Goal: Navigation & Orientation: Locate item on page

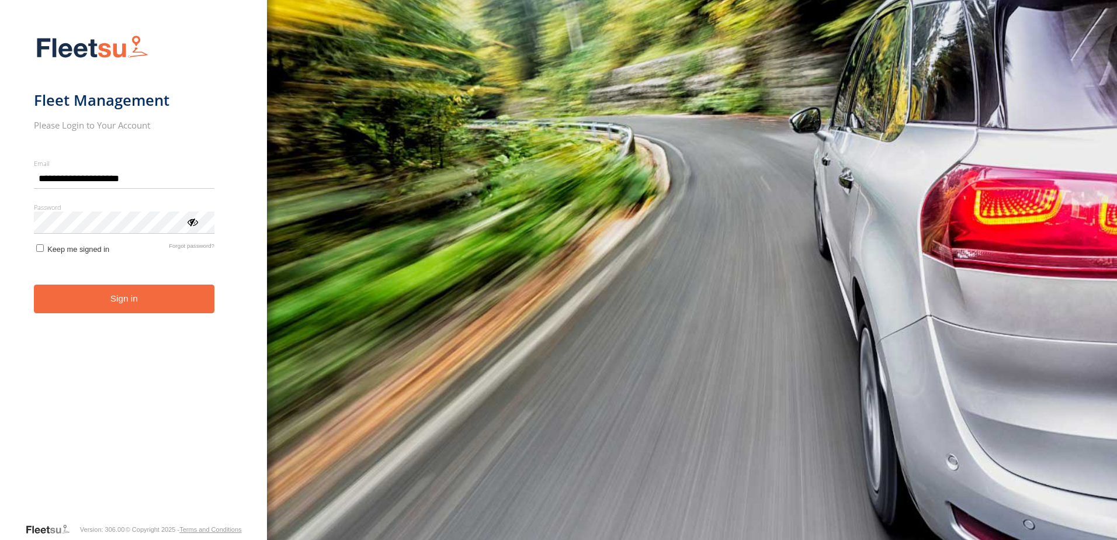
click at [161, 294] on button "Sign in" at bounding box center [124, 298] width 180 height 29
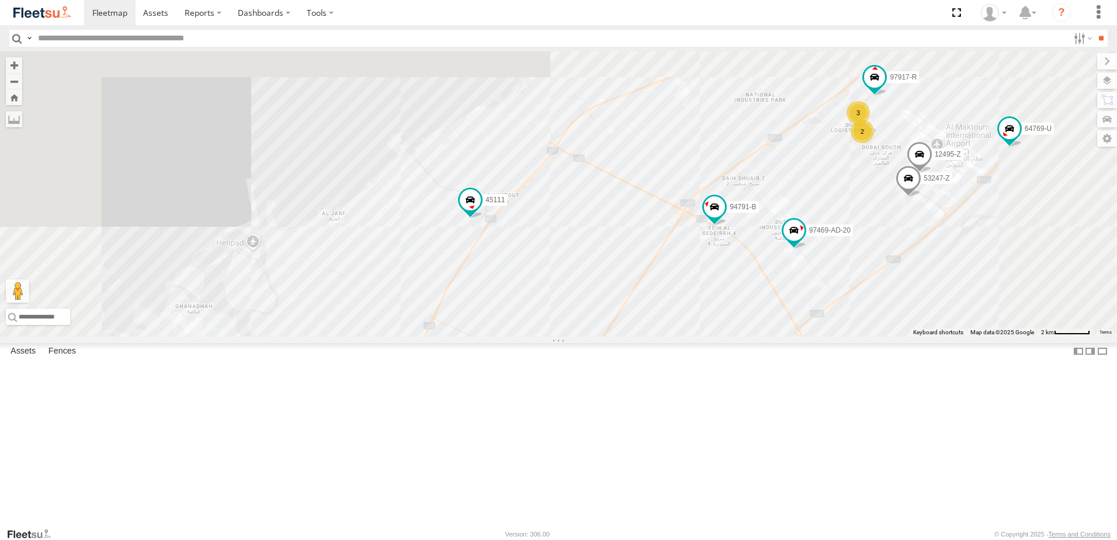
drag, startPoint x: 759, startPoint y: 190, endPoint x: 734, endPoint y: 428, distance: 239.6
click at [734, 336] on div "89835 93598 63659-1 71967-AD-6 93660 69279-Y 86239-K 93659 28746-K 38521 93664 …" at bounding box center [558, 193] width 1117 height 285
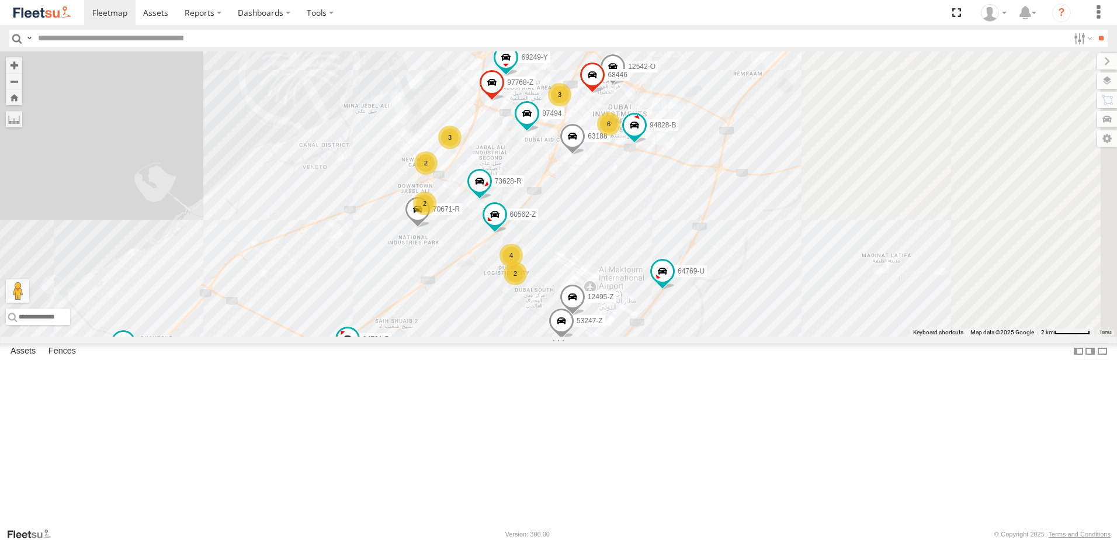
drag, startPoint x: 935, startPoint y: 187, endPoint x: 591, endPoint y: 245, distance: 348.8
click at [591, 245] on div "89835 93598 63659-1 71967-AD-6 93660 69279-Y 86239-K 93659 28746-K 38521 93664 …" at bounding box center [558, 193] width 1117 height 285
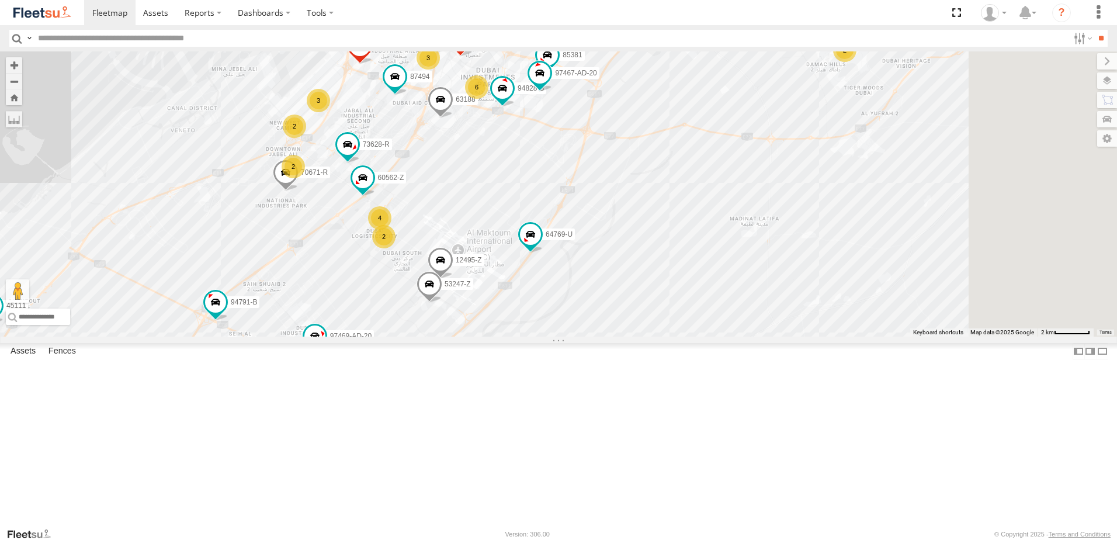
drag, startPoint x: 677, startPoint y: 225, endPoint x: 519, endPoint y: 173, distance: 166.4
click at [519, 173] on div "89835 93598 63659-1 71967-AD-6 93660 69279-Y 86239-K 93659 28746-K 38521 93664 …" at bounding box center [558, 193] width 1117 height 285
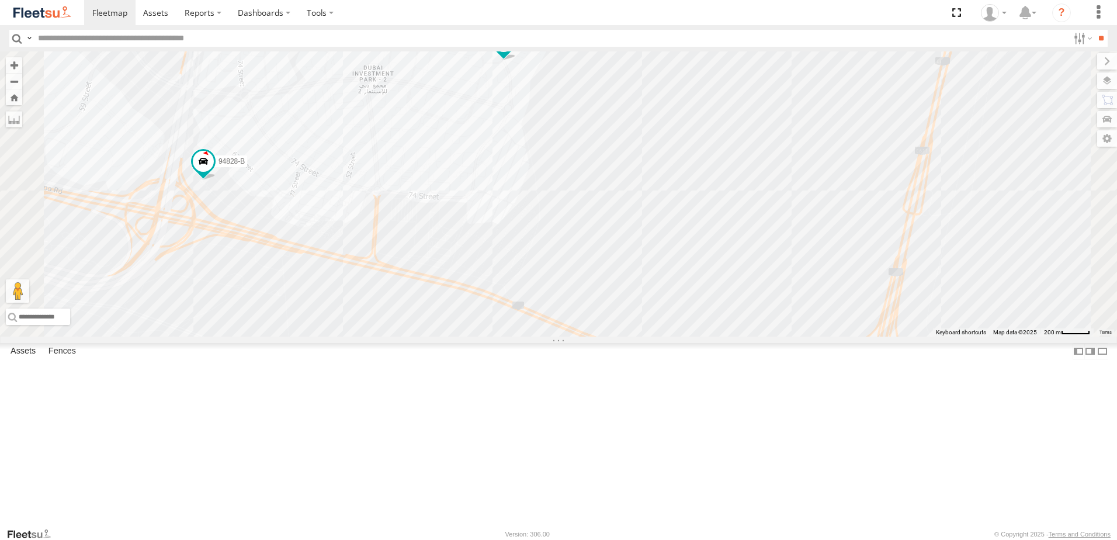
click at [514, 53] on span at bounding box center [503, 42] width 21 height 21
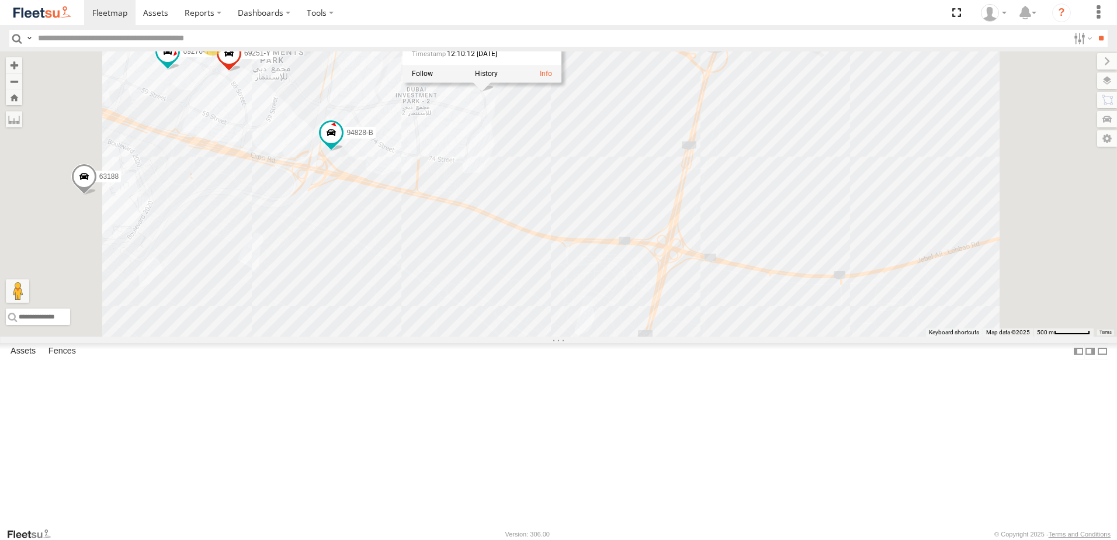
click at [698, 210] on div "89835 93598 63659-1 71967-AD-6 93660 69279-Y 86239-K 93659 28746-K 38521 93664 …" at bounding box center [558, 193] width 1117 height 285
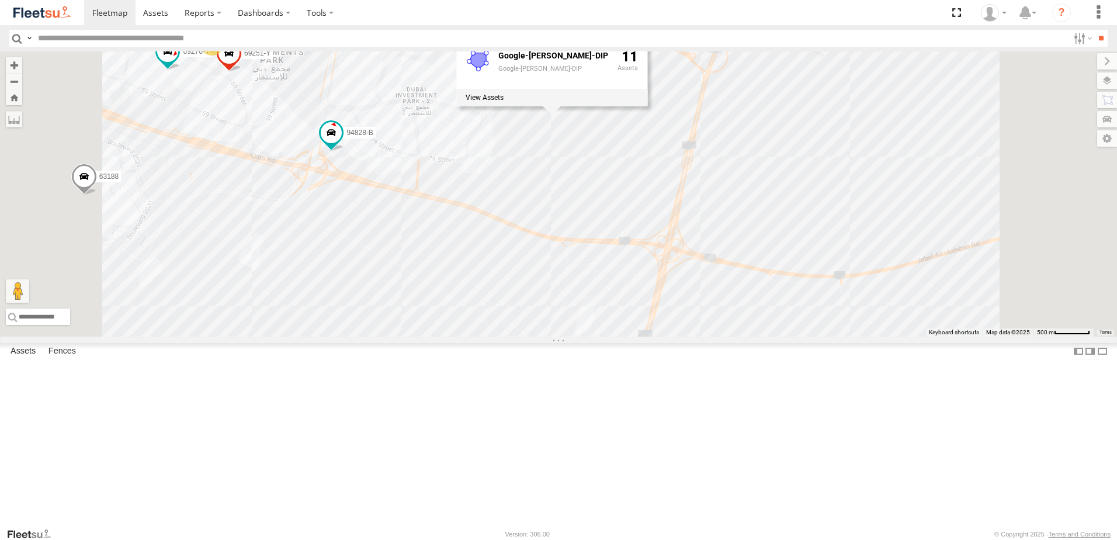
click at [570, 138] on div "89835 93598 63659-1 71967-AD-6 93660 69279-Y 86239-K 93659 28746-K 38521 93664 …" at bounding box center [558, 193] width 1117 height 285
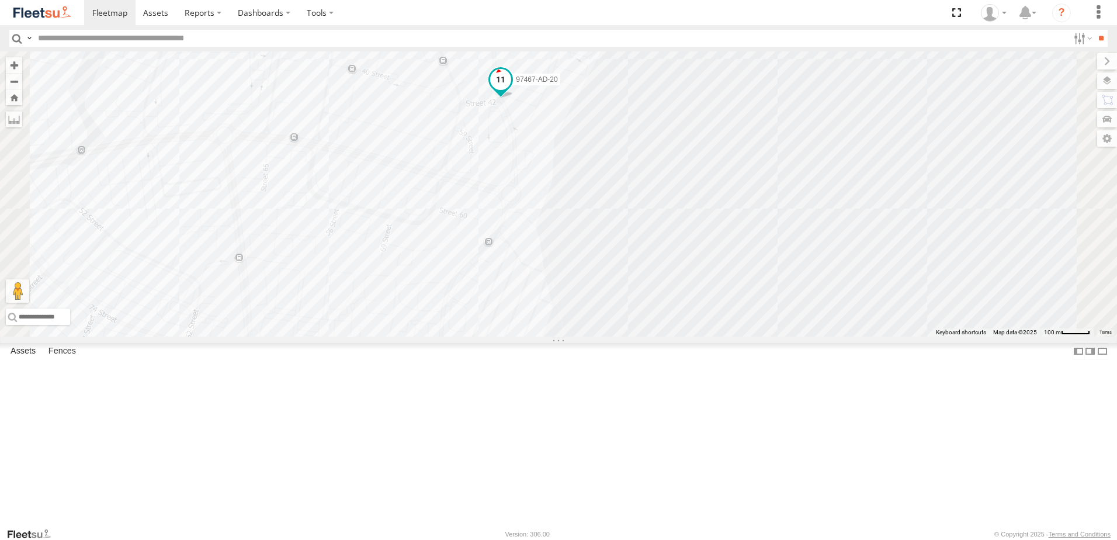
click at [511, 90] on span at bounding box center [500, 79] width 21 height 21
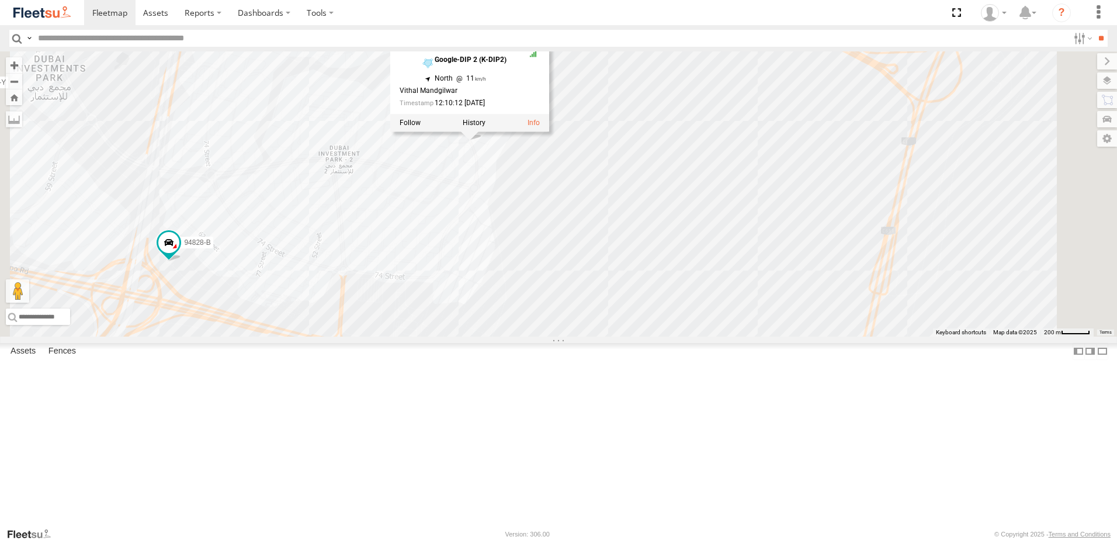
click at [478, 206] on div "89835 93598 63659-1 71967-AD-6 93660 69279-Y 86239-K 93659 28746-K 38521 93664 …" at bounding box center [558, 193] width 1117 height 285
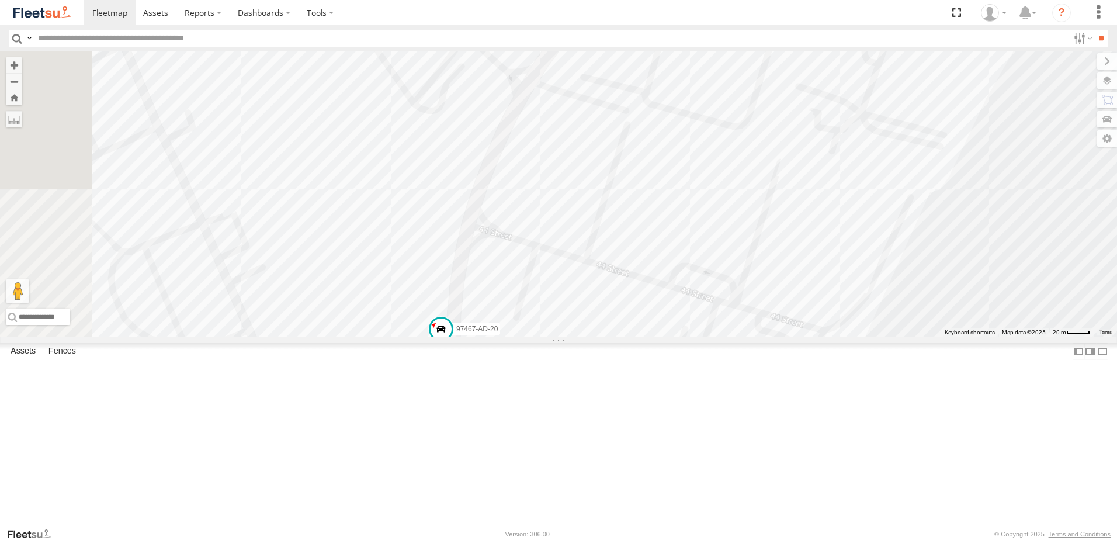
drag, startPoint x: 596, startPoint y: 171, endPoint x: 633, endPoint y: 467, distance: 299.0
click at [633, 336] on div "89835 93598 63659-1 71967-AD-6 93660 69279-Y 86239-K 93659 28746-K 38521 93664 …" at bounding box center [558, 193] width 1117 height 285
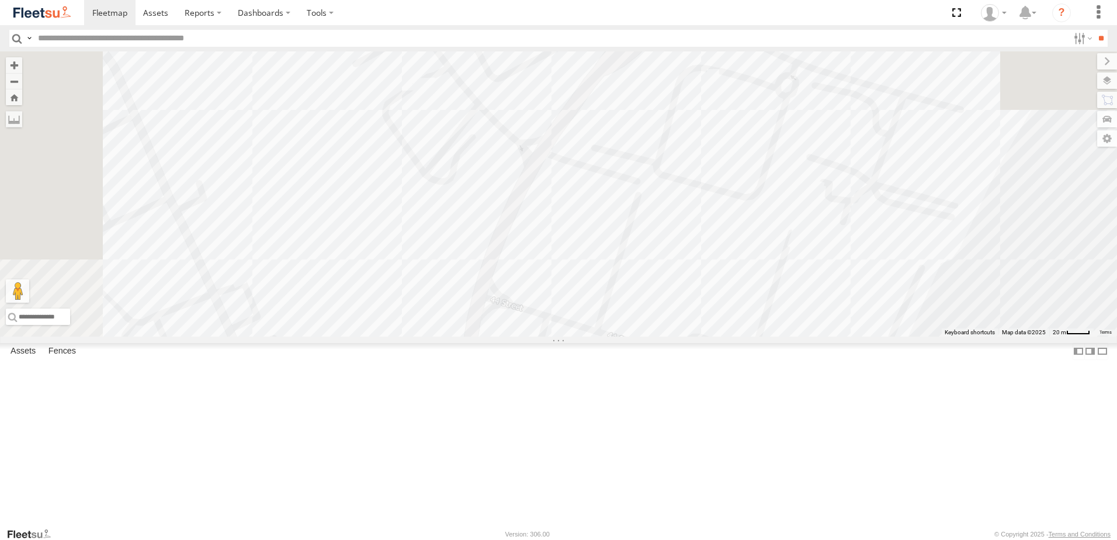
drag, startPoint x: 658, startPoint y: 397, endPoint x: 659, endPoint y: 404, distance: 6.5
click at [659, 336] on div "89835 93598 63659-1 71967-AD-6 93660 69279-Y 86239-K 93659 28746-K 38521 93664 …" at bounding box center [558, 193] width 1117 height 285
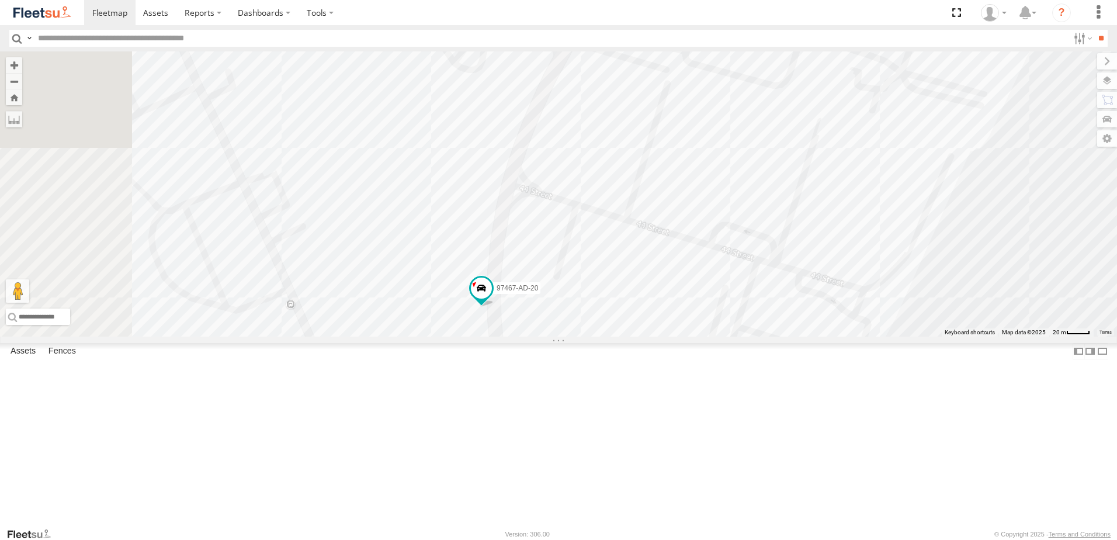
drag, startPoint x: 529, startPoint y: 269, endPoint x: 558, endPoint y: 142, distance: 130.8
click at [558, 142] on div "89835 93598 63659-1 71967-AD-6 93660 69279-Y 86239-K 93659 28746-K 38521 93664 …" at bounding box center [558, 193] width 1117 height 285
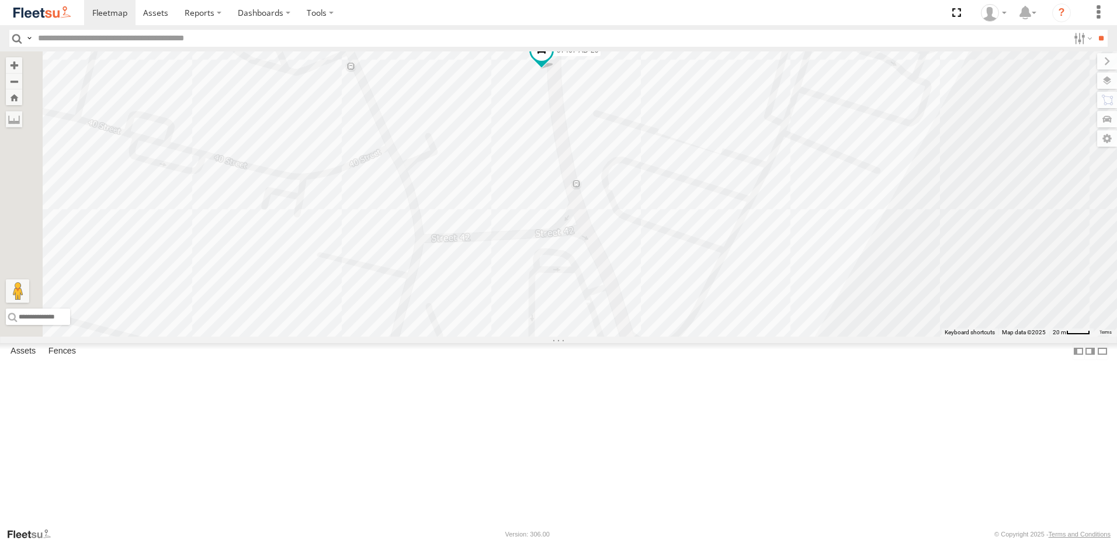
drag, startPoint x: 571, startPoint y: 250, endPoint x: 626, endPoint y: 96, distance: 163.1
click at [626, 96] on div "89835 93598 63659-1 71967-AD-6 93660 69279-Y 86239-K 93659 28746-K 38521 93664 …" at bounding box center [558, 193] width 1117 height 285
click at [1106, 79] on label at bounding box center [1095, 80] width 43 height 16
click at [0, 0] on label at bounding box center [0, 0] width 0 height 0
click at [0, 0] on span "Roadmap" at bounding box center [0, 0] width 0 height 0
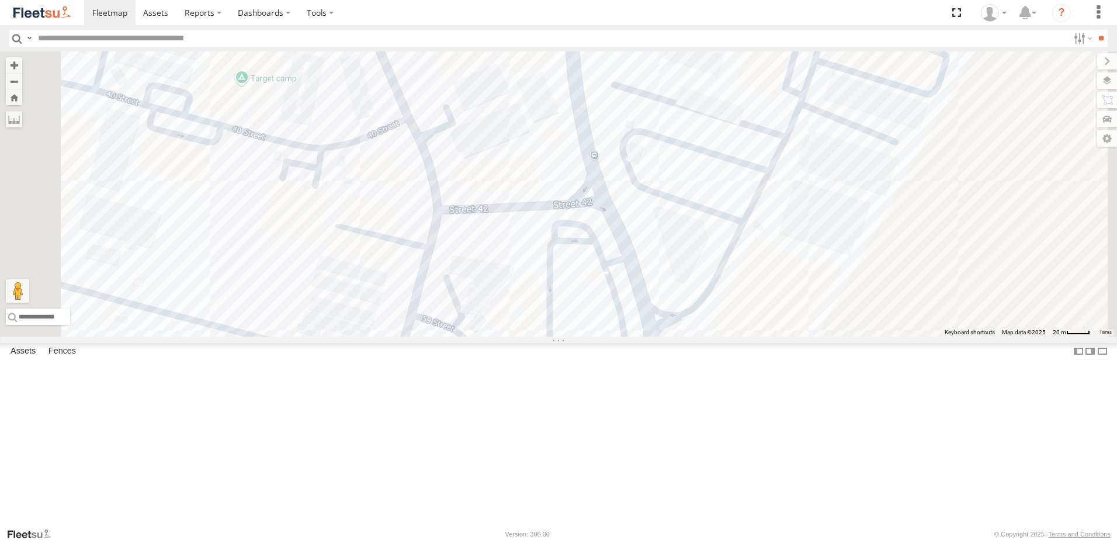
click at [0, 0] on span "Satellite" at bounding box center [0, 0] width 0 height 0
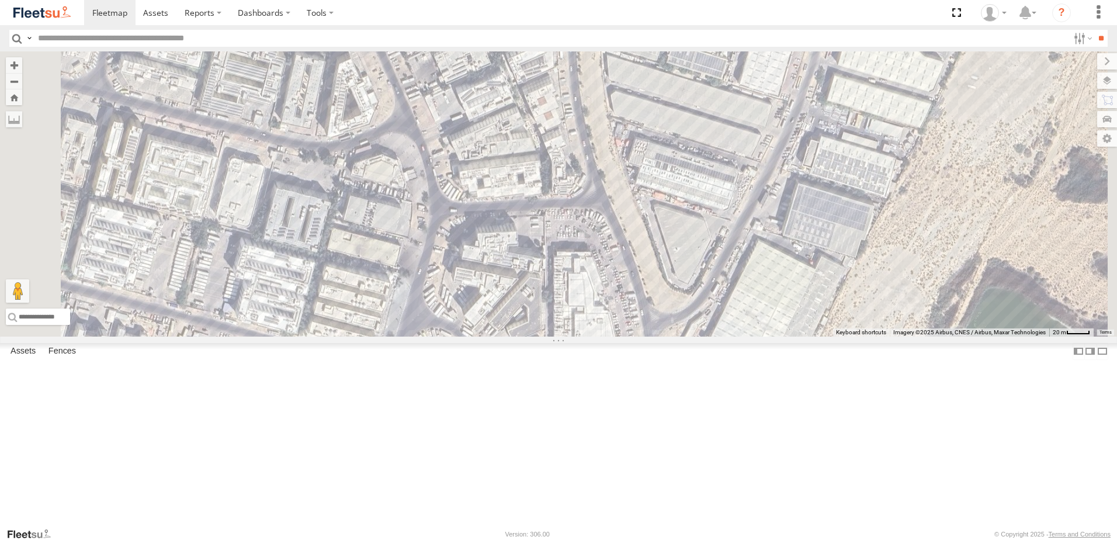
click at [0, 0] on span "Terrain" at bounding box center [0, 0] width 0 height 0
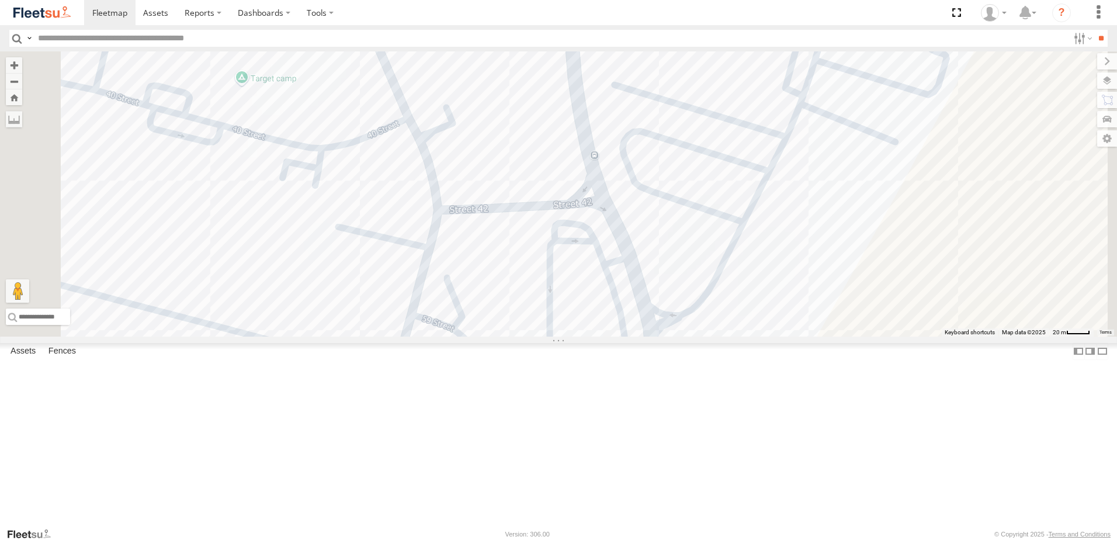
click at [0, 0] on label at bounding box center [0, 0] width 0 height 0
click at [0, 0] on span "Assets" at bounding box center [0, 0] width 0 height 0
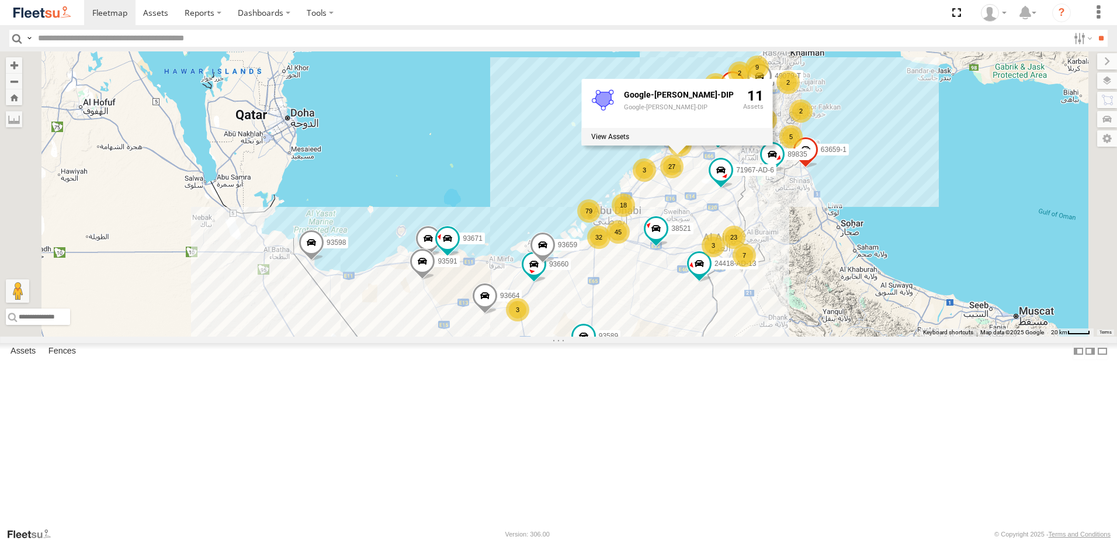
click at [0, 0] on span "Fences" at bounding box center [0, 0] width 0 height 0
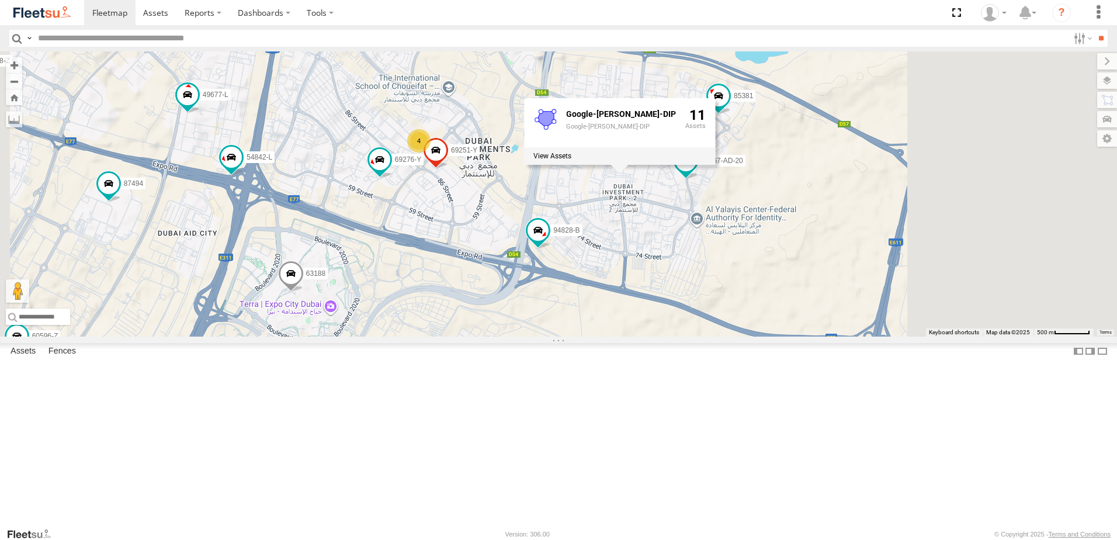
drag, startPoint x: 727, startPoint y: 176, endPoint x: 660, endPoint y: 290, distance: 131.4
click at [660, 290] on div "89835 76322-U 93598 63659-1 71967-AD-6 93660 86239-K 93659 28746-K 38521 93664 …" at bounding box center [558, 193] width 1117 height 285
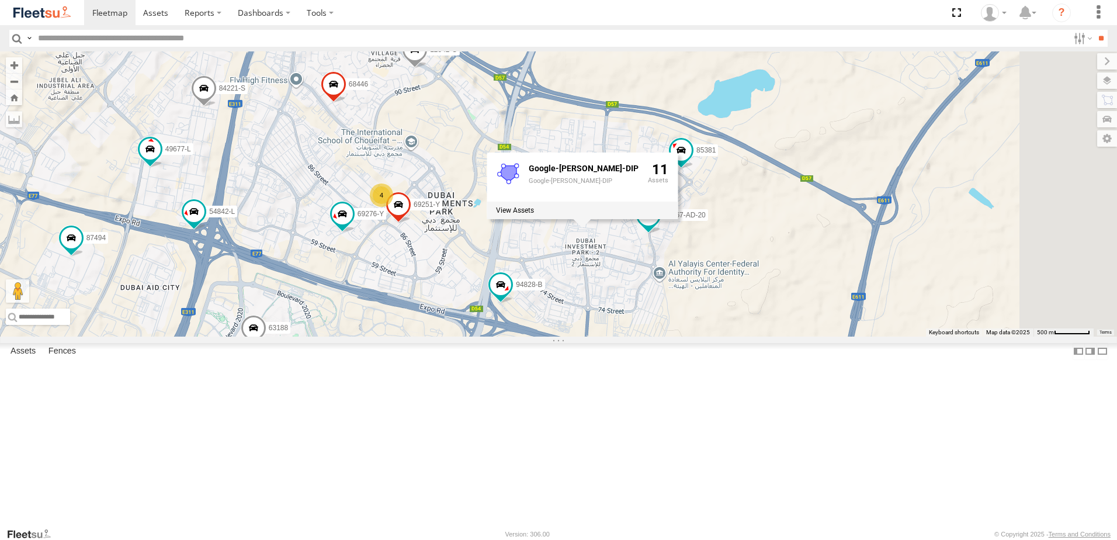
click at [722, 210] on div "89835 76322-U 93598 63659-1 71967-AD-6 93660 86239-K 93659 28746-K 38521 93664 …" at bounding box center [558, 193] width 1117 height 285
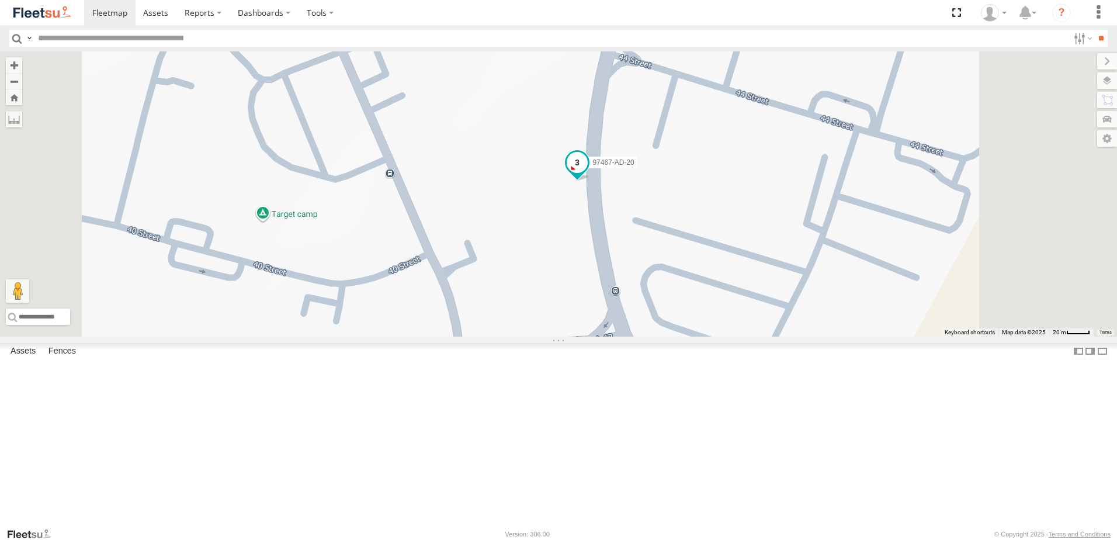
click at [590, 181] on span at bounding box center [577, 166] width 26 height 32
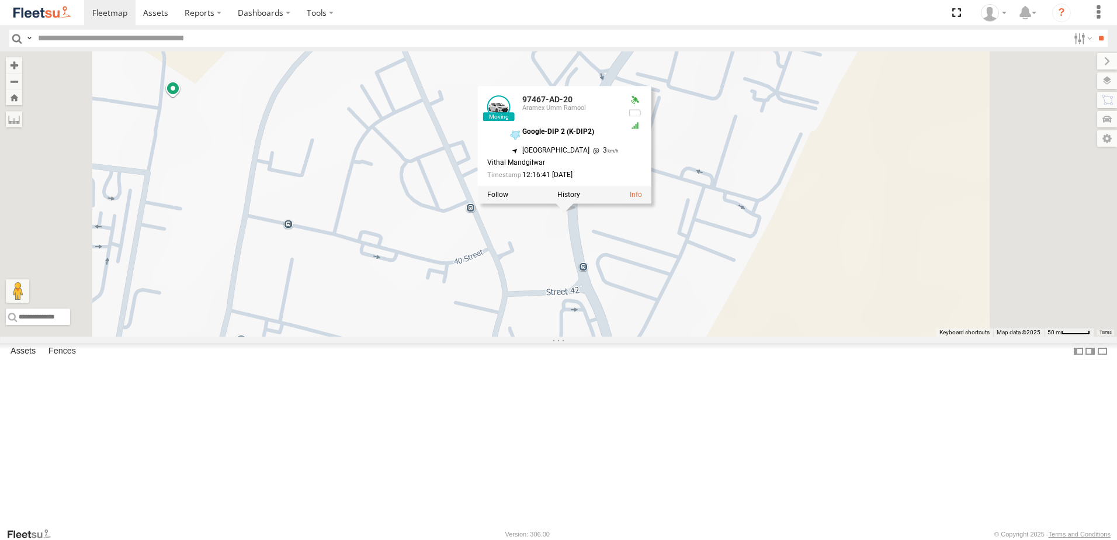
click at [589, 162] on div "89835 76322-U 93598 63659-1 71967-AD-6 93660 86239-K 93659 28746-K 38521 93664 …" at bounding box center [558, 193] width 1117 height 285
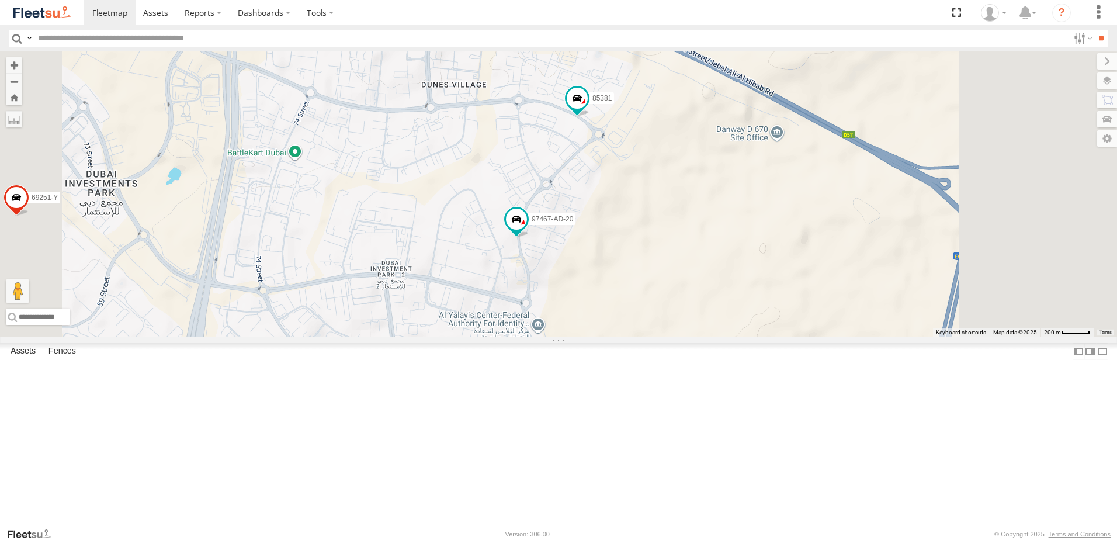
drag, startPoint x: 675, startPoint y: 166, endPoint x: 643, endPoint y: 260, distance: 99.4
click at [643, 260] on div "89835 76322-U 93598 63659-1 71967-AD-6 93660 86239-K 93659 28746-K 38521 93664 …" at bounding box center [558, 193] width 1117 height 285
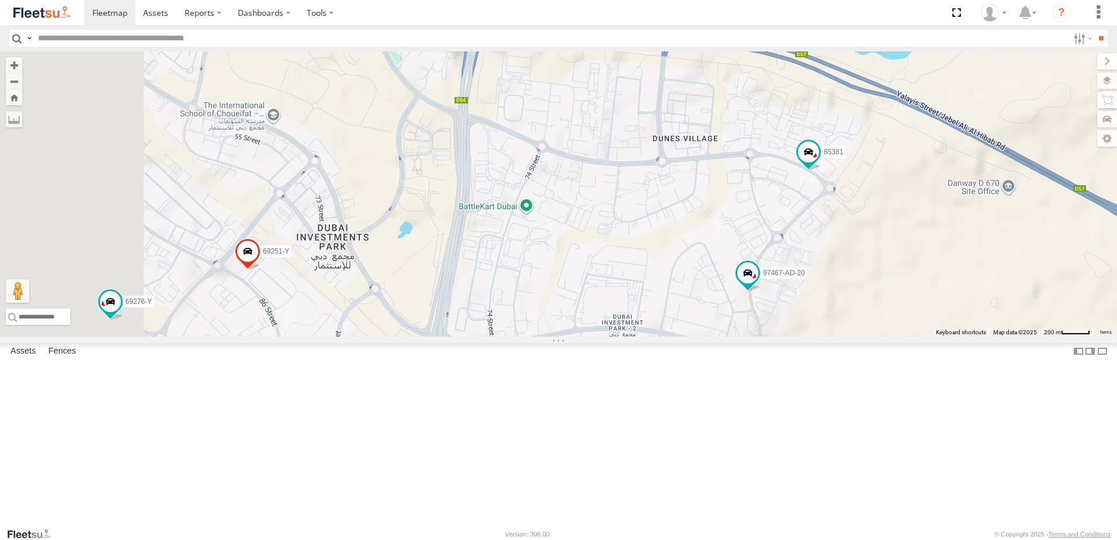
drag, startPoint x: 541, startPoint y: 293, endPoint x: 795, endPoint y: 297, distance: 254.7
click at [795, 297] on div "89835 76322-U 93598 63659-1 71967-AD-6 93660 86239-K 93659 28746-K 38521 93664 …" at bounding box center [558, 193] width 1117 height 285
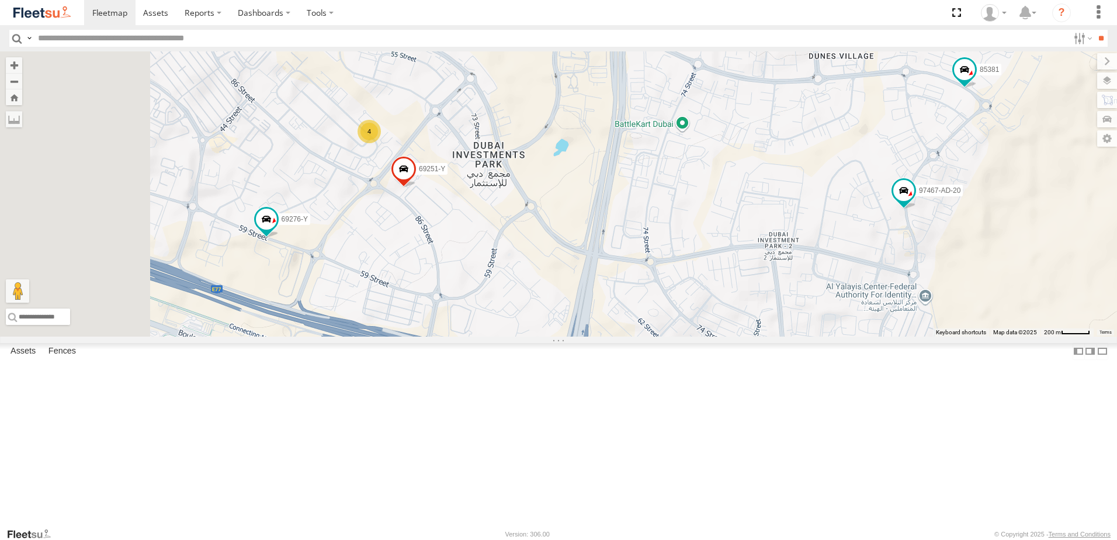
drag, startPoint x: 564, startPoint y: 332, endPoint x: 691, endPoint y: 263, distance: 144.5
click at [691, 263] on div "89835 76322-U 93598 63659-1 71967-AD-6 93660 86239-K 93659 28746-K 38521 93664 …" at bounding box center [558, 193] width 1117 height 285
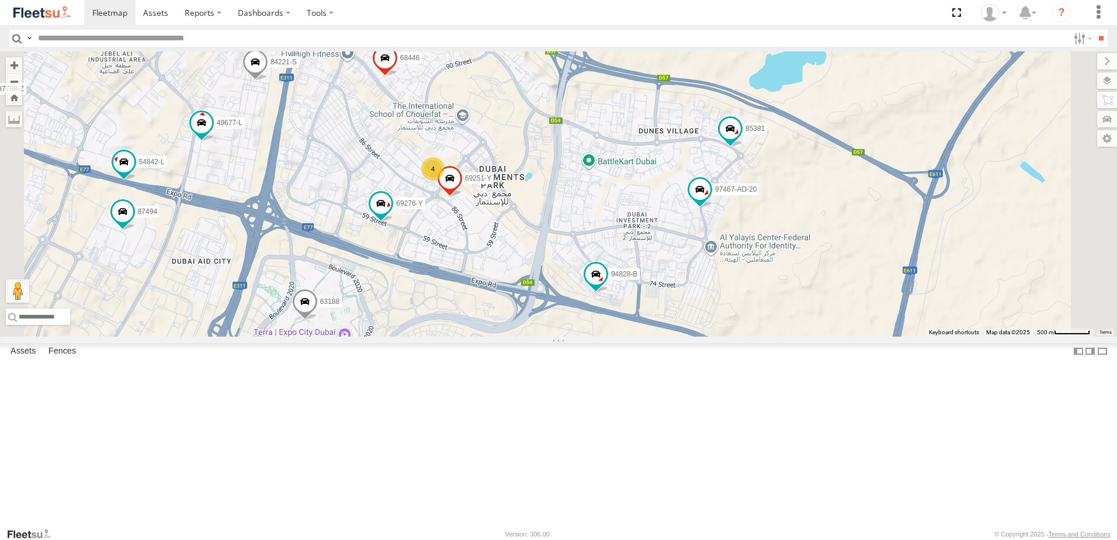
drag, startPoint x: 857, startPoint y: 265, endPoint x: 791, endPoint y: 283, distance: 68.6
click at [791, 283] on div "89835 76322-U 93598 63659-1 71967-AD-6 93660 86239-K 93659 28746-K 38521 93664 …" at bounding box center [558, 193] width 1117 height 285
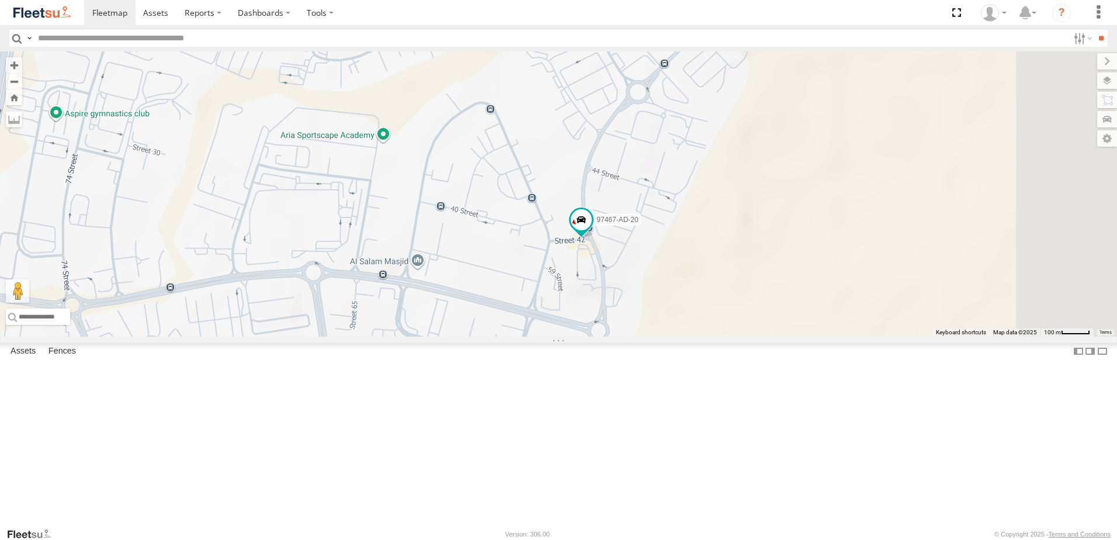
drag, startPoint x: 797, startPoint y: 317, endPoint x: 715, endPoint y: 352, distance: 89.5
click at [716, 336] on div "89835 76322-U 93598 63659-1 71967-AD-6 93660 86239-K 93659 28746-K 38521 93664 …" at bounding box center [558, 193] width 1117 height 285
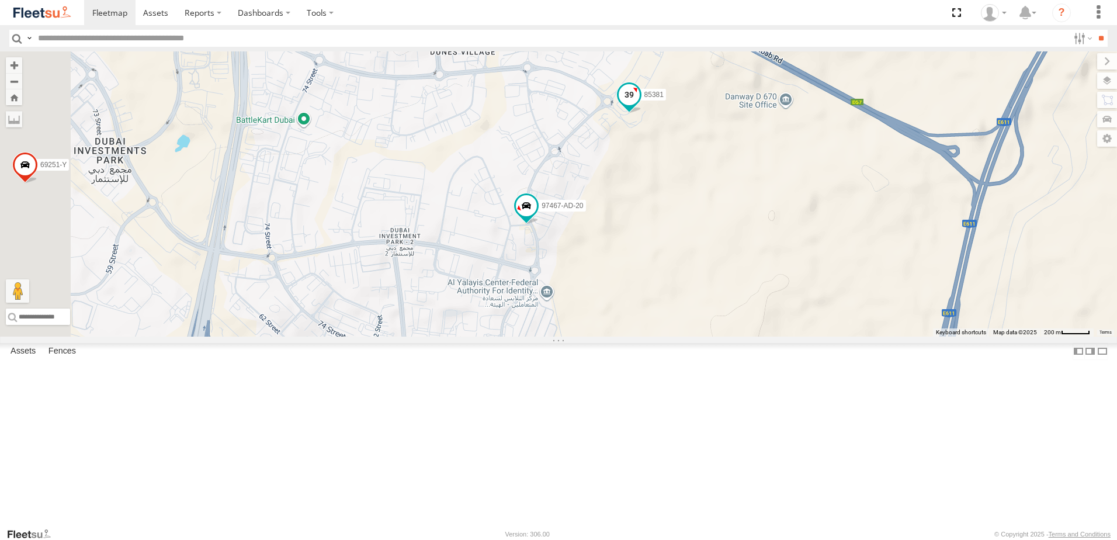
click at [640, 105] on span at bounding box center [629, 94] width 21 height 21
click at [640, 245] on div "89835 76322-U 93598 63659-1 71967-AD-6 93660 86239-K 93659 28746-K 38521 93664 …" at bounding box center [558, 193] width 1117 height 285
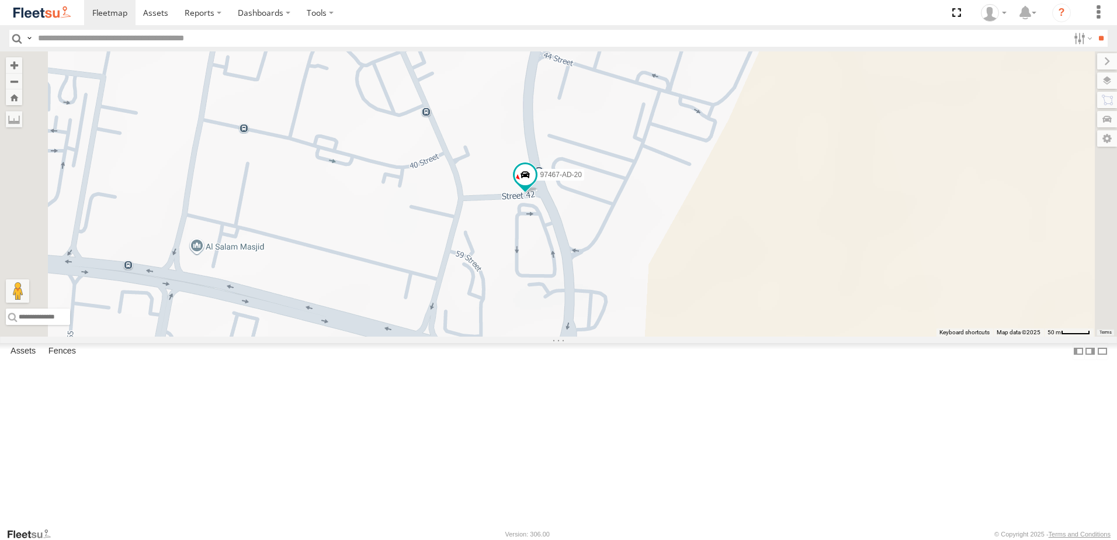
drag, startPoint x: 639, startPoint y: 273, endPoint x: 639, endPoint y: 320, distance: 46.7
click at [639, 320] on div "89835 76322-U 93598 63659-1 71967-AD-6 93660 86239-K 93659 28746-K 38521 93664 …" at bounding box center [558, 193] width 1117 height 285
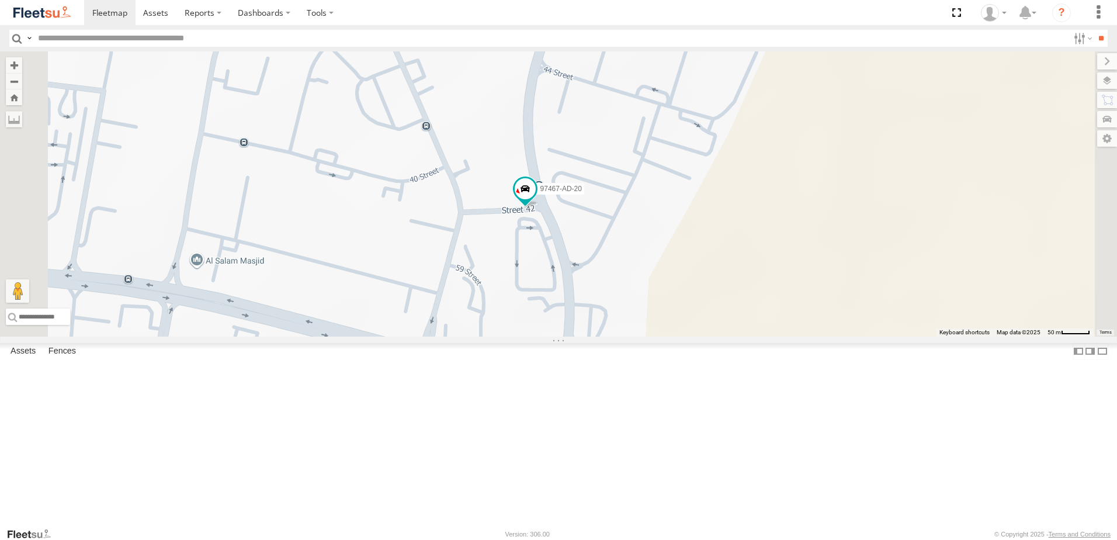
click at [633, 336] on div "89835 76322-U 93598 63659-1 71967-AD-6 93660 86239-K 93659 28746-K 38521 93664 …" at bounding box center [558, 193] width 1117 height 285
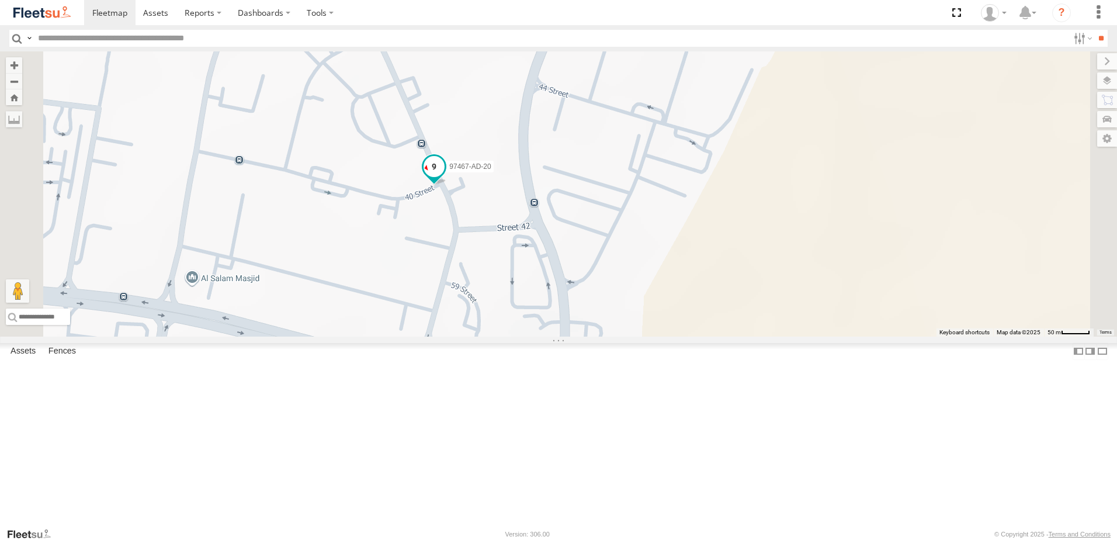
click at [444, 177] on span at bounding box center [433, 166] width 21 height 21
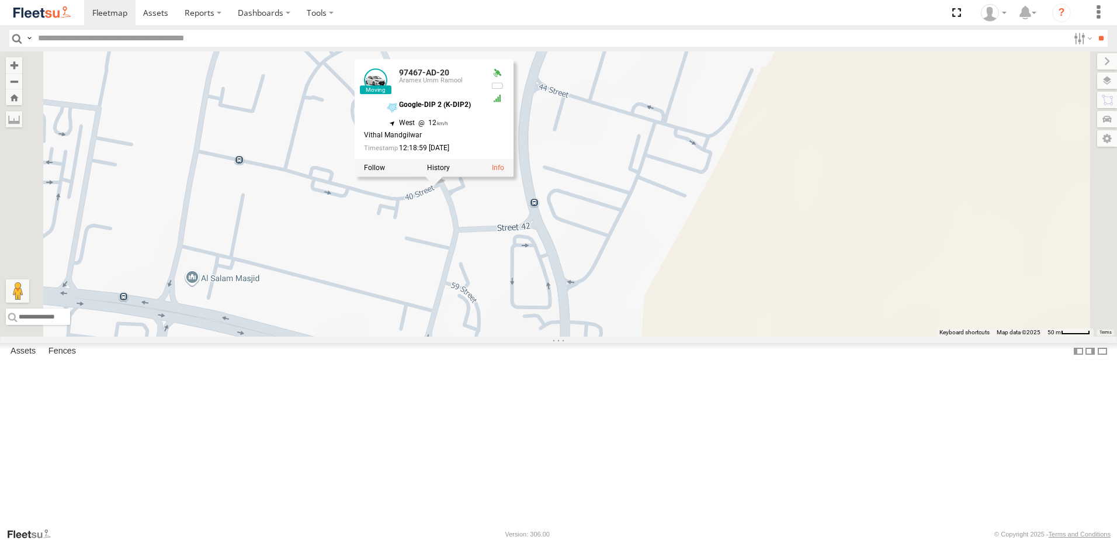
click at [714, 302] on div "89835 76322-U 93598 63659-1 71967-AD-6 93660 86239-K 93659 28746-K 38521 93664 …" at bounding box center [558, 193] width 1117 height 285
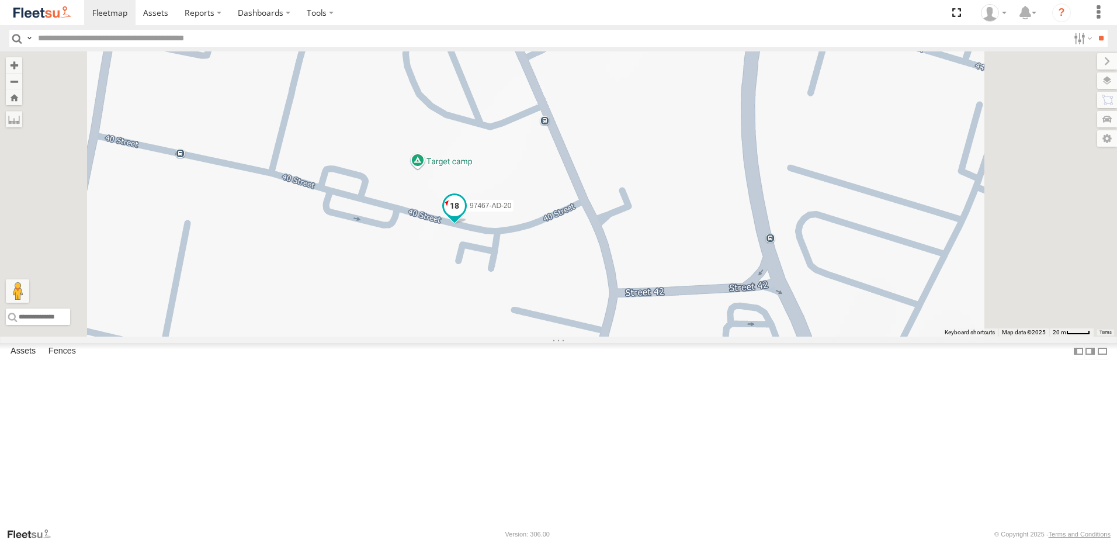
drag, startPoint x: 594, startPoint y: 318, endPoint x: 616, endPoint y: 351, distance: 39.5
click at [467, 224] on span at bounding box center [455, 209] width 26 height 32
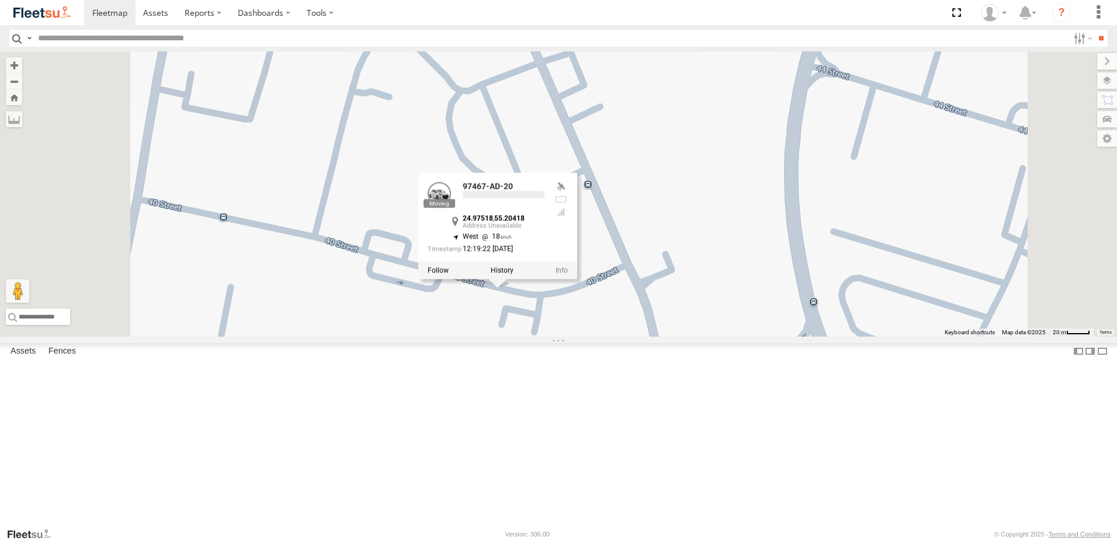
click at [502, 260] on div "85381 97467-AD-20 94828-B 97467-AD-20 24.97518 , 55.20418 West 18 12:19:22 [DAT…" at bounding box center [558, 193] width 1117 height 285
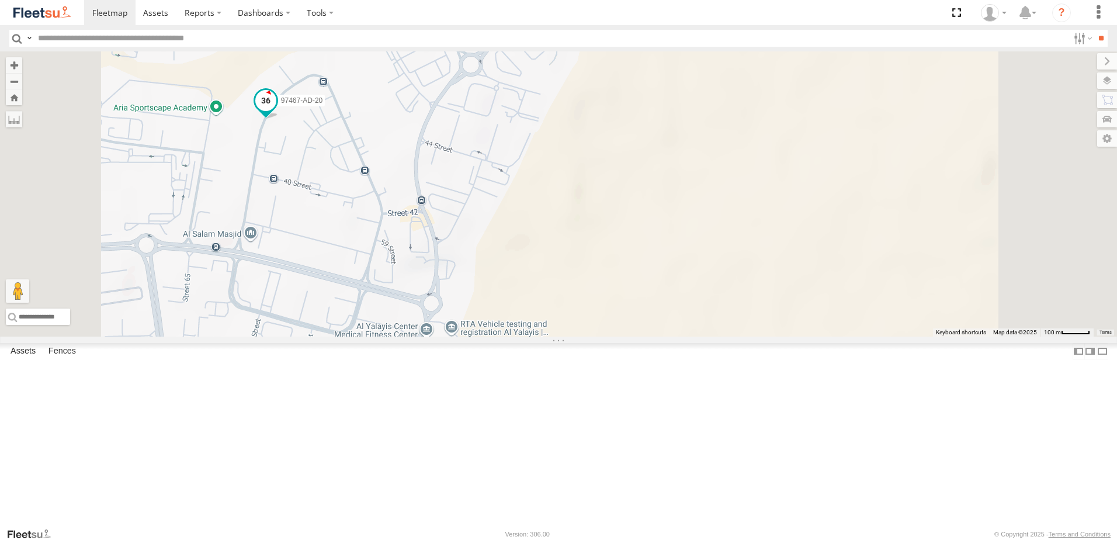
click at [276, 111] on span at bounding box center [265, 100] width 21 height 21
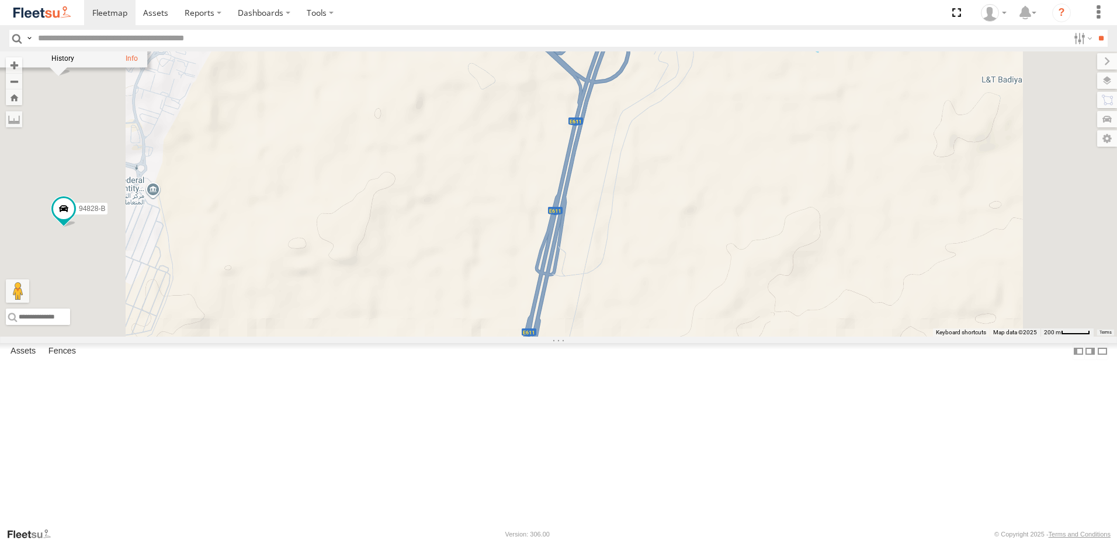
drag, startPoint x: 522, startPoint y: 272, endPoint x: 588, endPoint y: 282, distance: 66.7
click at [574, 280] on div "97467-AD-20 85381 94828-B 97467-AD-20 Aramex Umm Ramool Google-DIP 2 (K-DIP2) 2…" at bounding box center [558, 193] width 1117 height 285
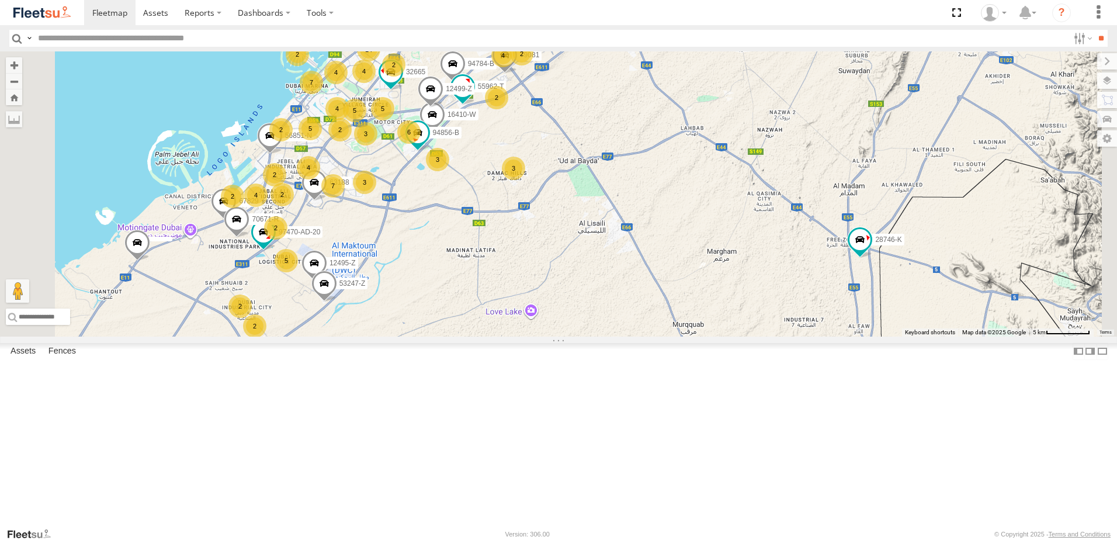
drag, startPoint x: 516, startPoint y: 251, endPoint x: 592, endPoint y: 250, distance: 75.4
click at [587, 251] on div "16410-W 94856-B 55962-T 12495-Z 56851-N 94784-B 12499-Z 53247-Z 32665 97470-AD-…" at bounding box center [558, 193] width 1117 height 285
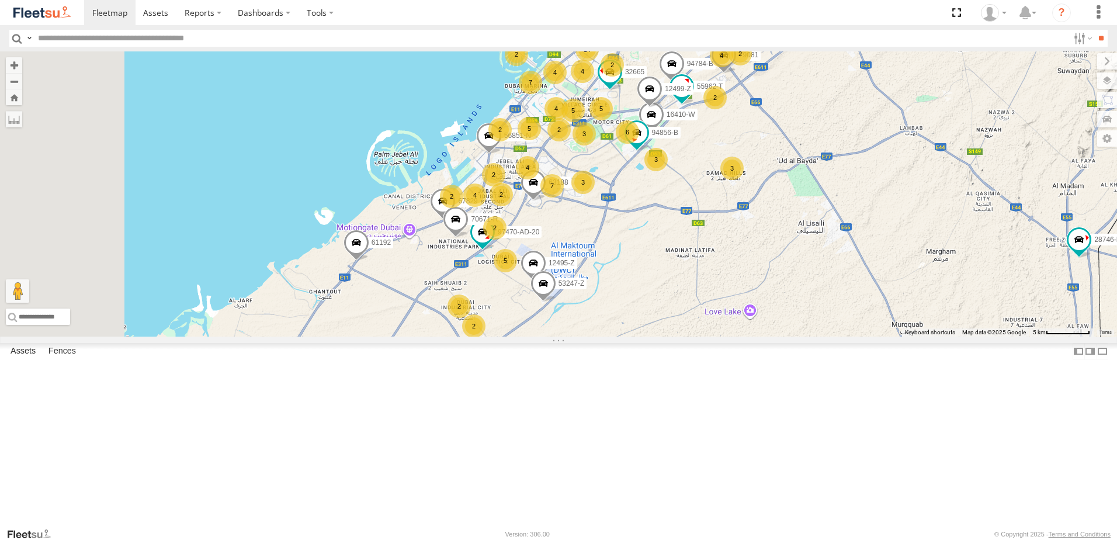
drag, startPoint x: 521, startPoint y: 283, endPoint x: 582, endPoint y: 249, distance: 69.8
click at [580, 253] on div "16410-W 94856-B 55962-T 12495-Z 56851-N 94784-B 12499-Z 53247-Z 32665 97470-AD-…" at bounding box center [558, 193] width 1117 height 285
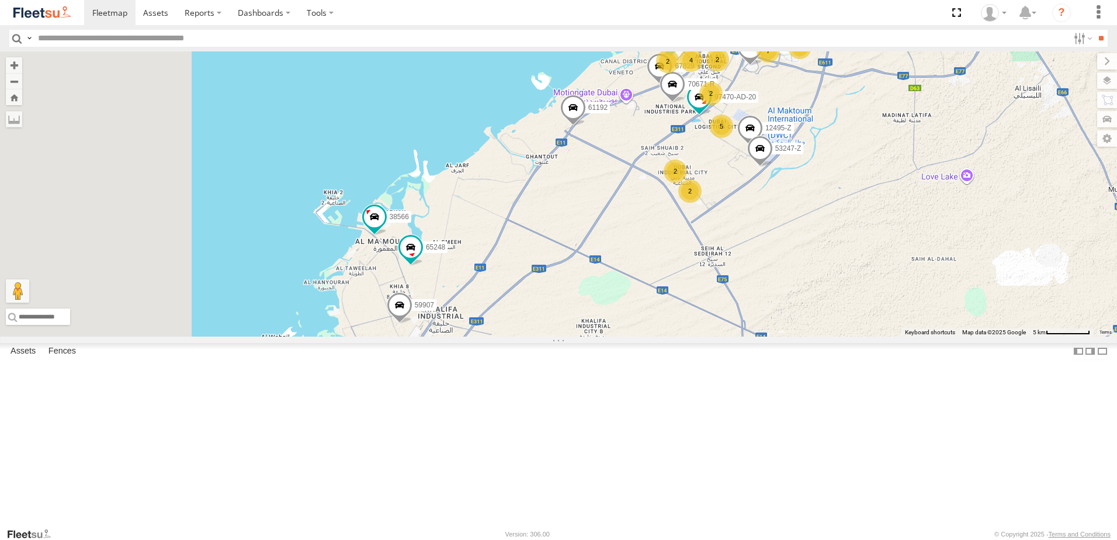
drag, startPoint x: 499, startPoint y: 334, endPoint x: 586, endPoint y: 269, distance: 108.5
click at [580, 276] on div "16410-W 94856-B 55962-T 12495-Z 56851-N 94784-B 12499-Z 53247-Z 32665 97470-AD-…" at bounding box center [558, 193] width 1117 height 285
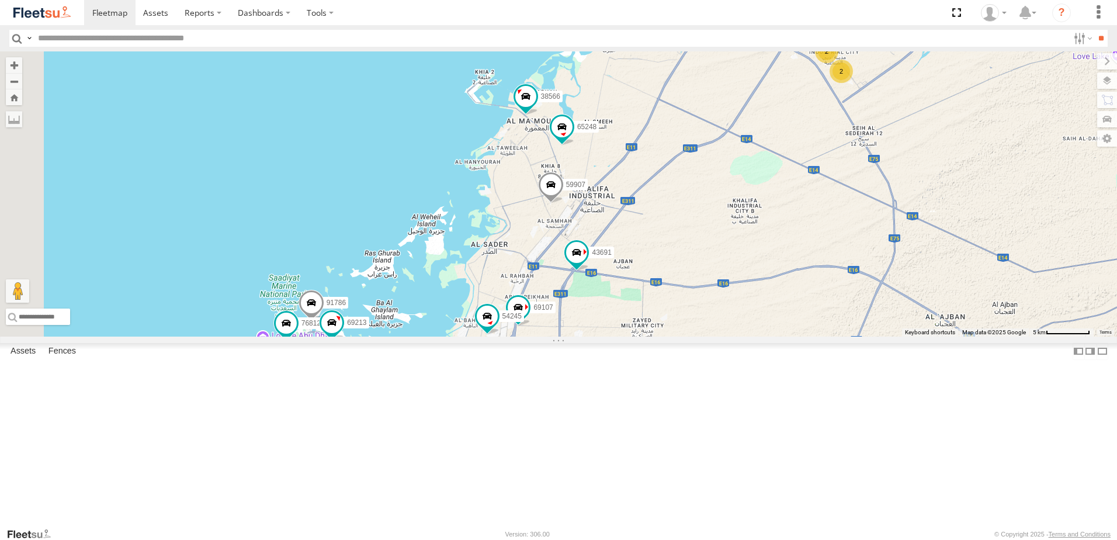
drag, startPoint x: 551, startPoint y: 325, endPoint x: 604, endPoint y: 262, distance: 82.0
click at [602, 270] on div "16410-W 94856-B 55962-T 12495-Z 56851-N 94784-B 12499-Z 53247-Z 32665 97470-AD-…" at bounding box center [558, 193] width 1117 height 285
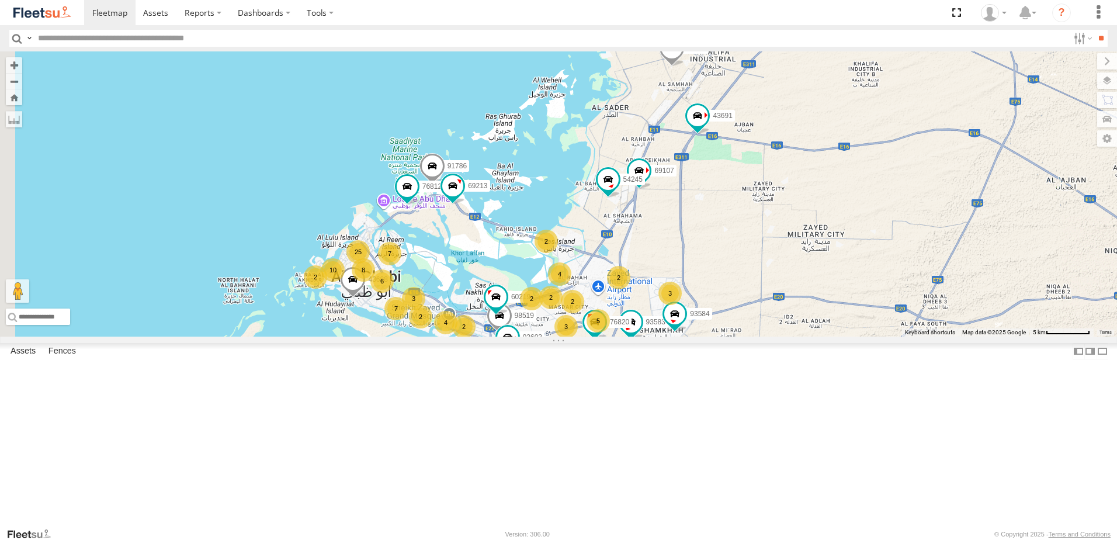
click at [370, 263] on div "25" at bounding box center [357, 251] width 23 height 23
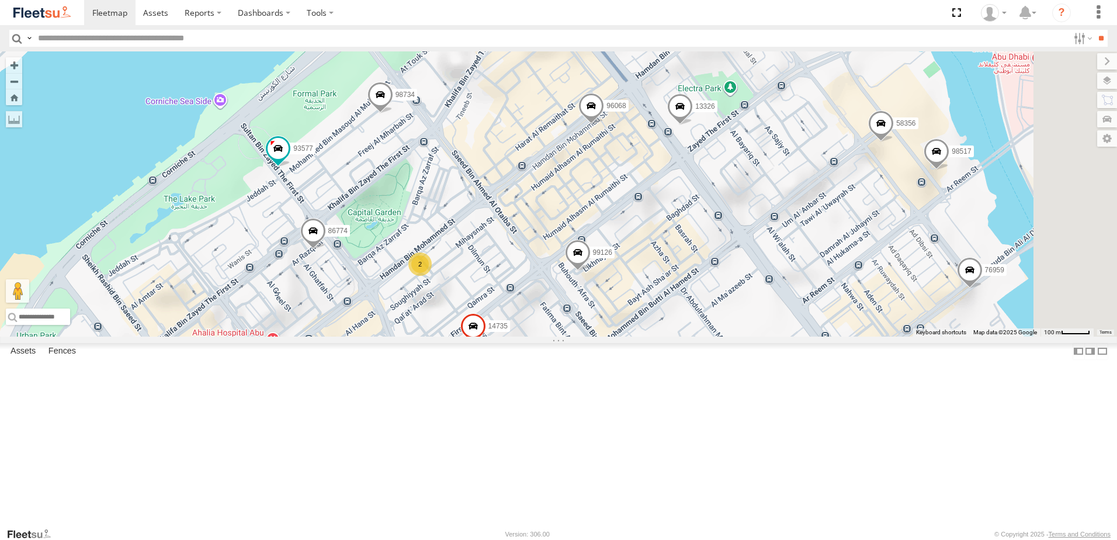
drag, startPoint x: 788, startPoint y: 220, endPoint x: 724, endPoint y: 234, distance: 65.2
click at [731, 234] on div "16410-W 94856-B 55962-T 12495-Z 56851-N 94784-B 12499-Z 53247-Z 32665 97470-AD-…" at bounding box center [558, 193] width 1117 height 285
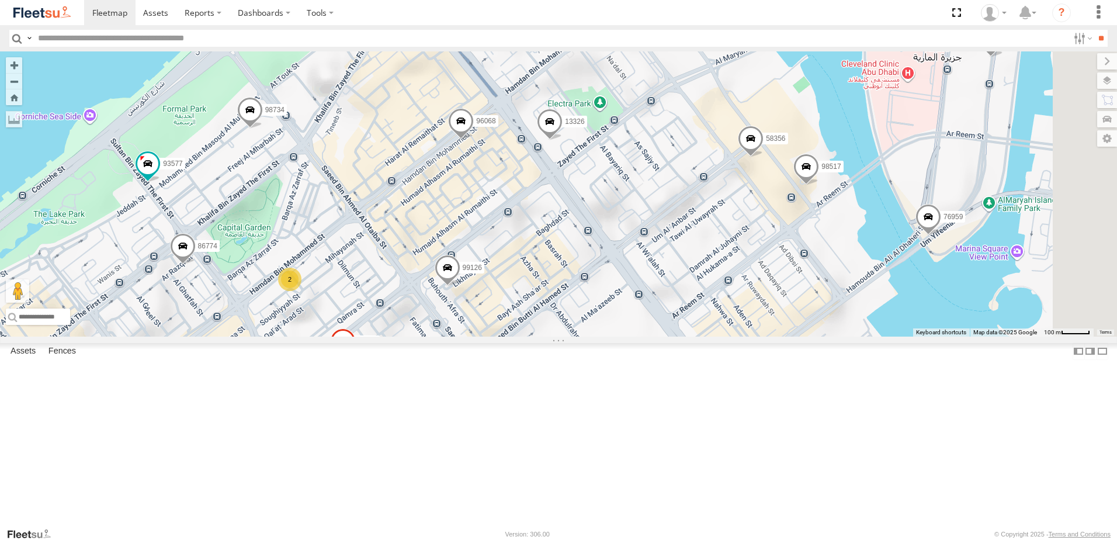
drag, startPoint x: 774, startPoint y: 263, endPoint x: 695, endPoint y: 259, distance: 79.5
click at [695, 259] on div "16410-W 94856-B 55962-T 12495-Z 56851-N 94784-B 12499-Z 53247-Z 32665 97470-AD-…" at bounding box center [558, 193] width 1117 height 285
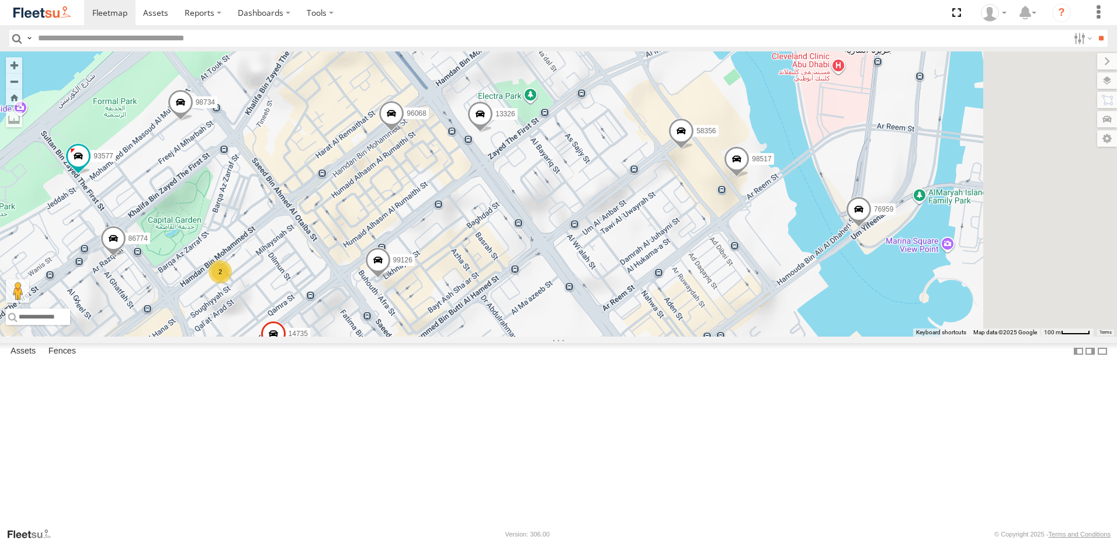
click at [694, 150] on span at bounding box center [681, 135] width 26 height 32
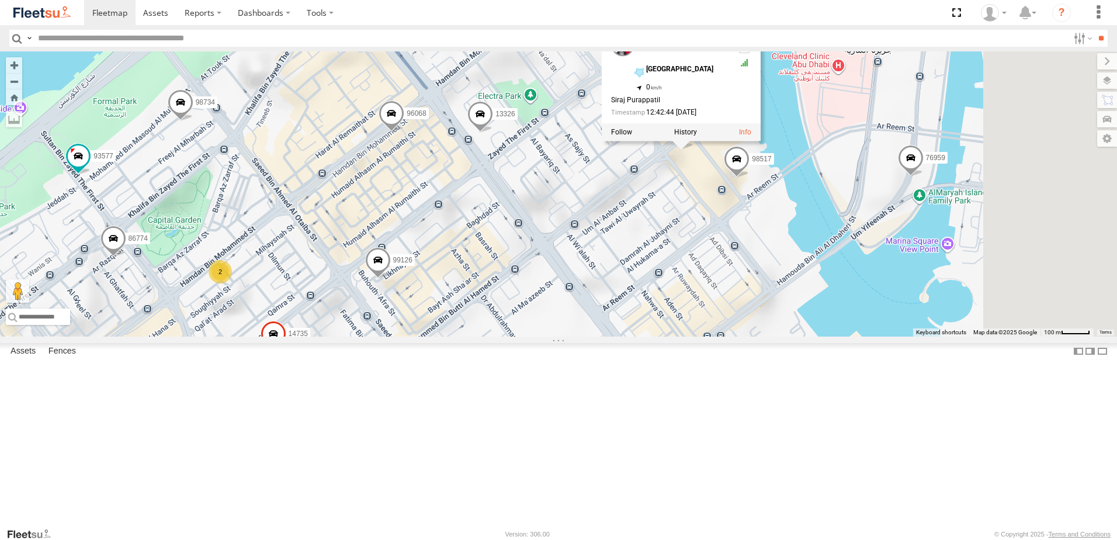
click at [749, 178] on span at bounding box center [737, 163] width 26 height 32
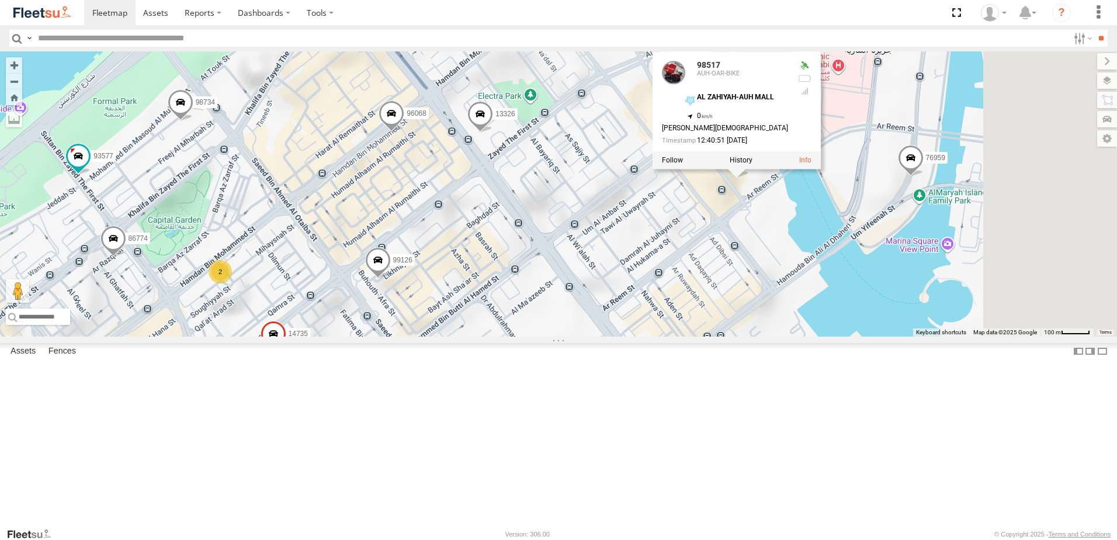
click at [493, 133] on span at bounding box center [480, 117] width 26 height 32
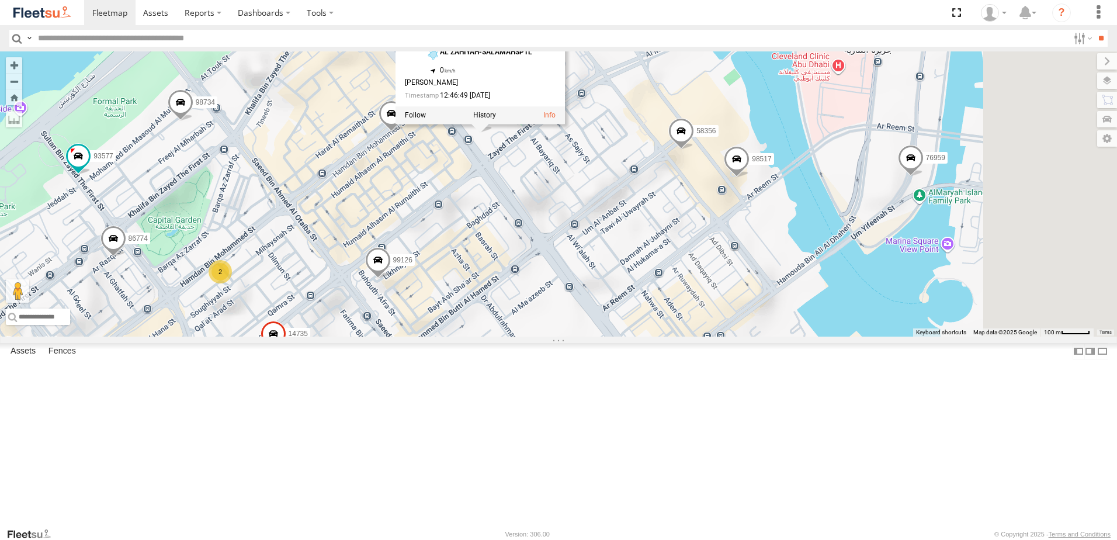
click at [391, 279] on span at bounding box center [378, 263] width 26 height 32
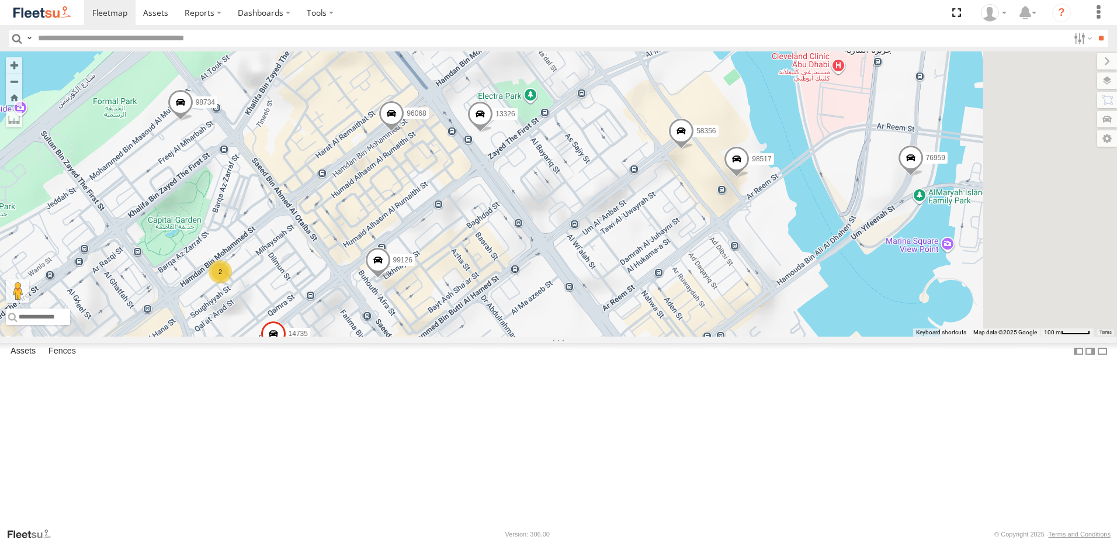
click at [404, 133] on span at bounding box center [391, 117] width 26 height 32
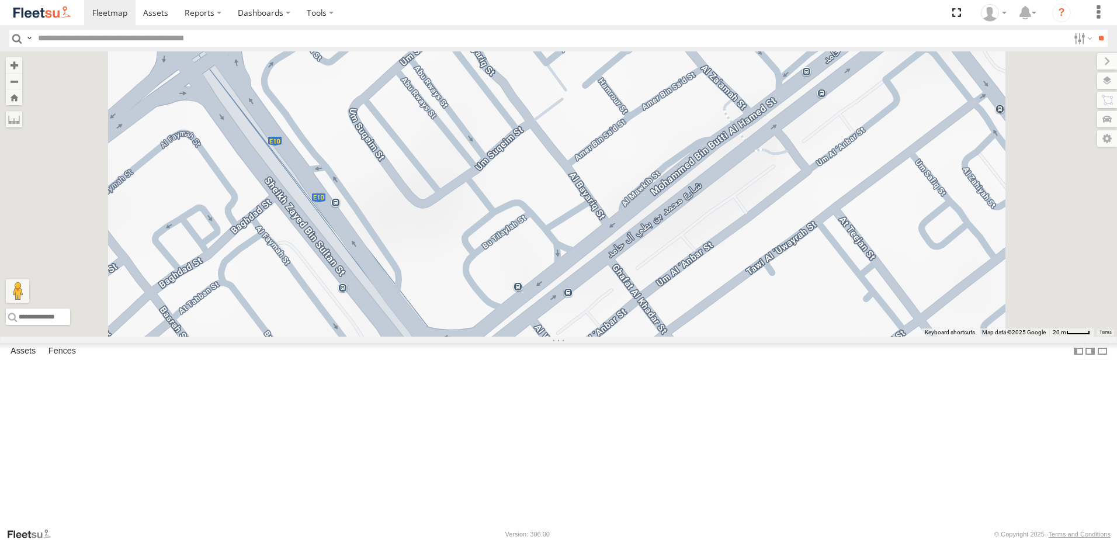
drag, startPoint x: 759, startPoint y: 182, endPoint x: 713, endPoint y: 244, distance: 77.2
click at [717, 242] on div "14735 13326 76960 96592 99126 58356 72389 13324 96068 98517 76959 98734 96068 A…" at bounding box center [558, 193] width 1117 height 285
